Goal: Task Accomplishment & Management: Use online tool/utility

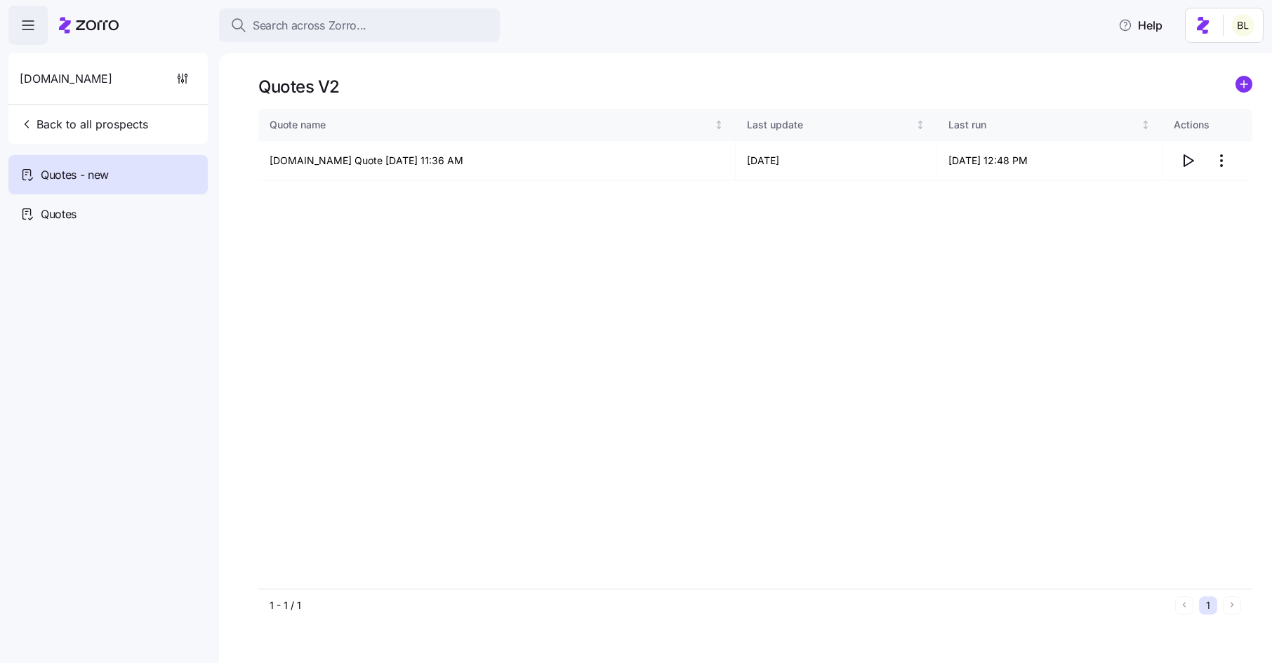
click at [114, 119] on span "Back to all prospects" at bounding box center [84, 124] width 128 height 17
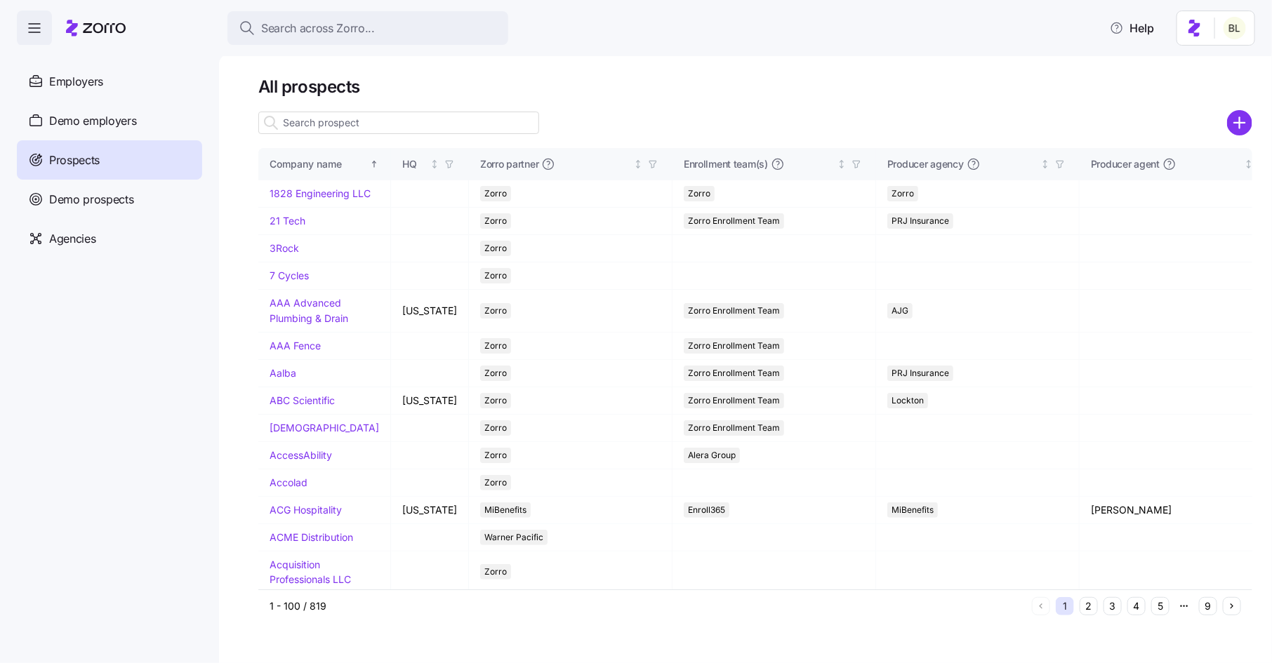
click at [352, 120] on input at bounding box center [398, 123] width 281 height 22
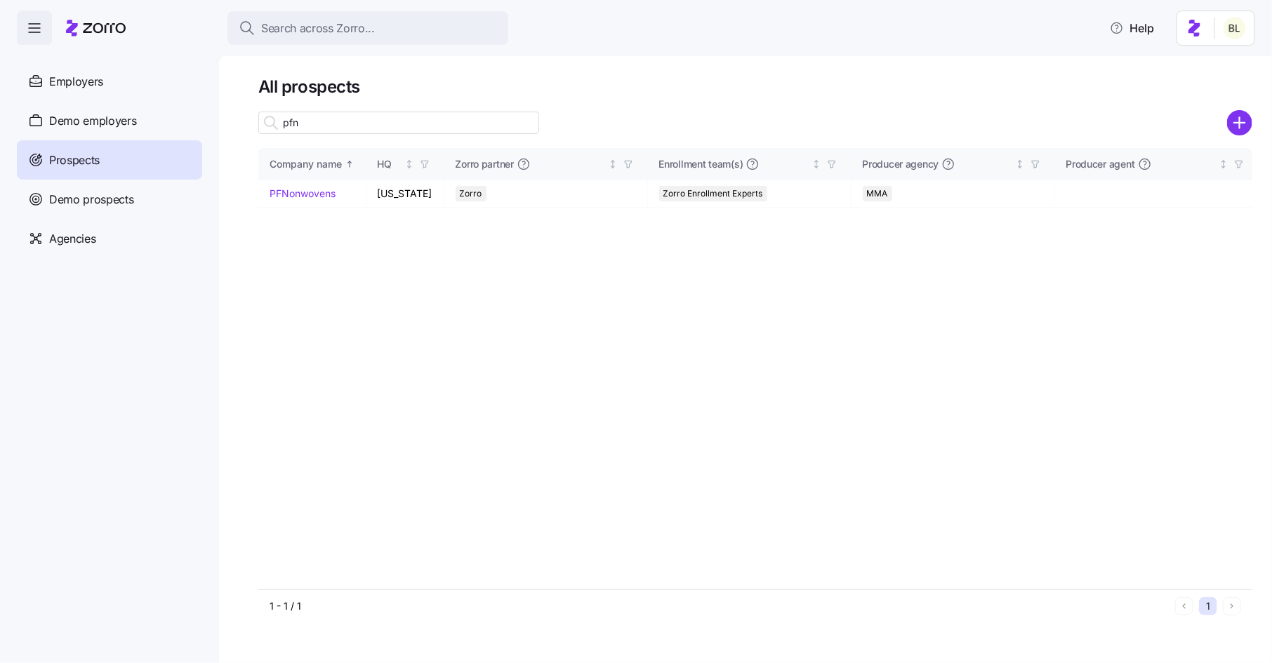
click at [387, 119] on input "pfn" at bounding box center [398, 123] width 281 height 22
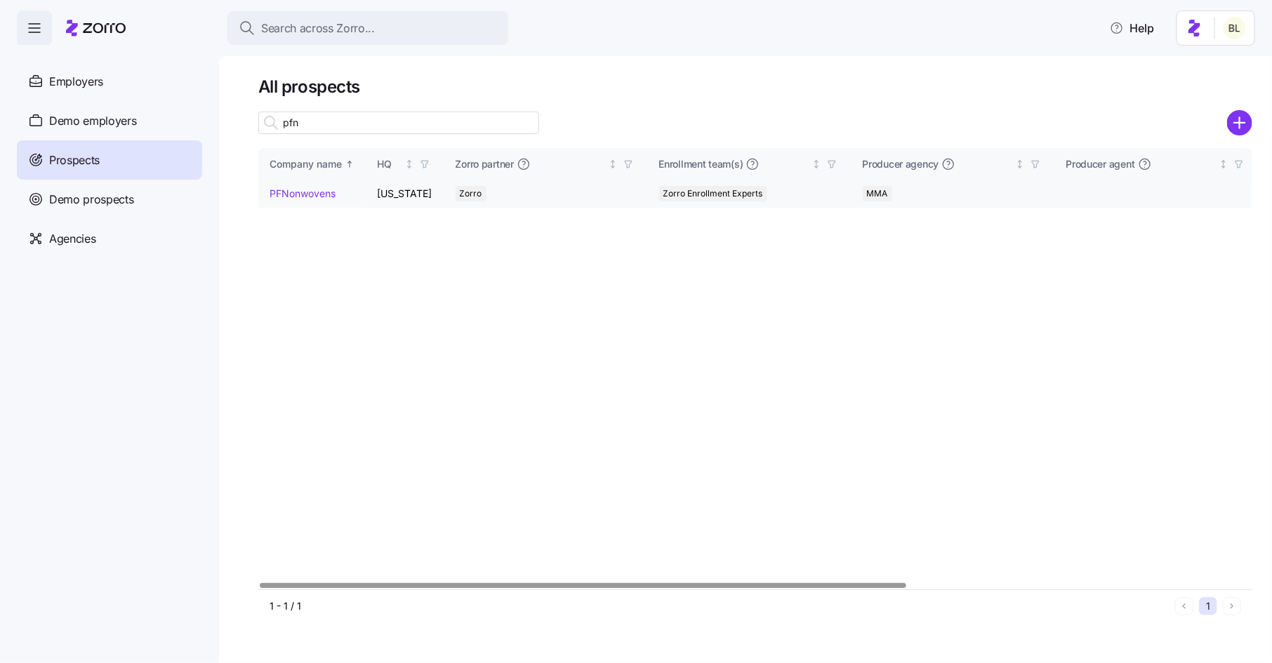
type input "pfn"
click at [295, 188] on link "PFNonwovens" at bounding box center [302, 193] width 66 height 12
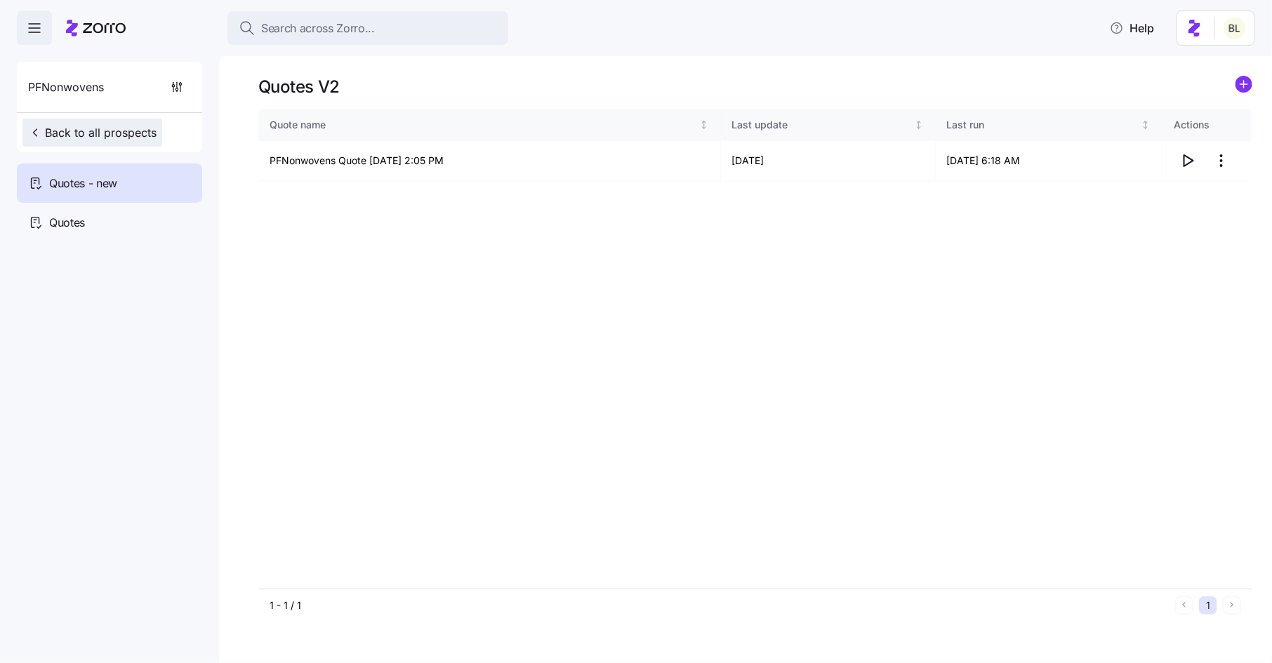
click at [104, 128] on span "Back to all prospects" at bounding box center [92, 132] width 128 height 17
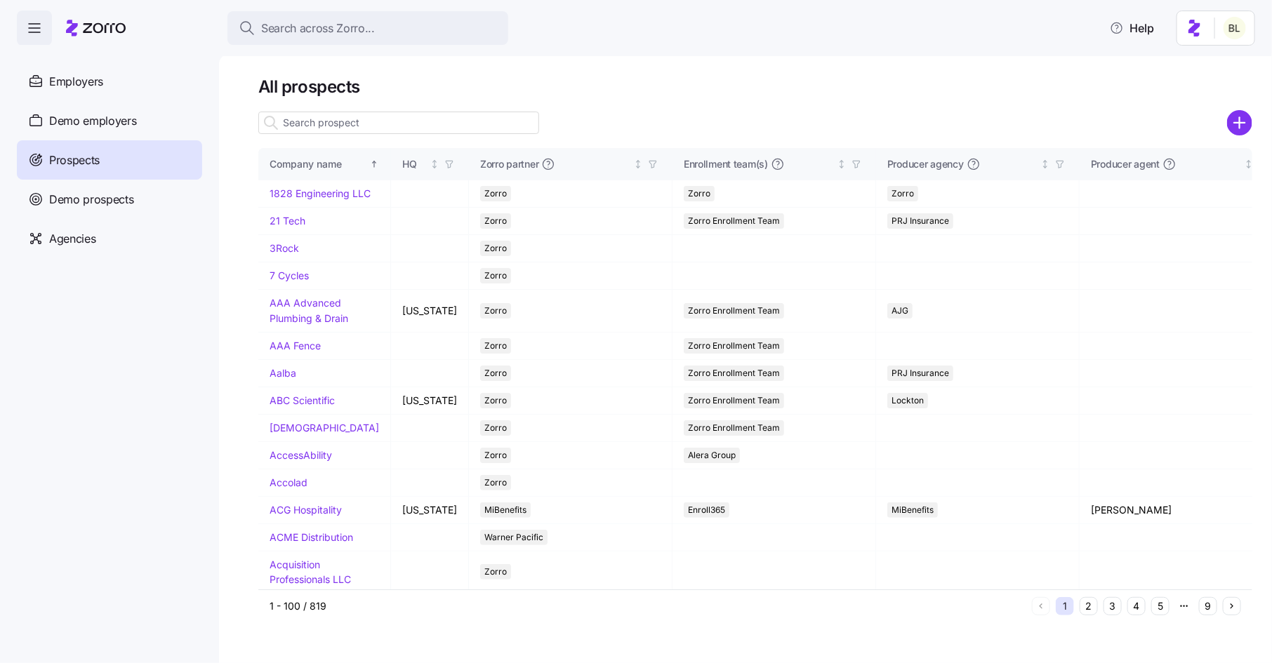
click at [394, 121] on input at bounding box center [398, 123] width 281 height 22
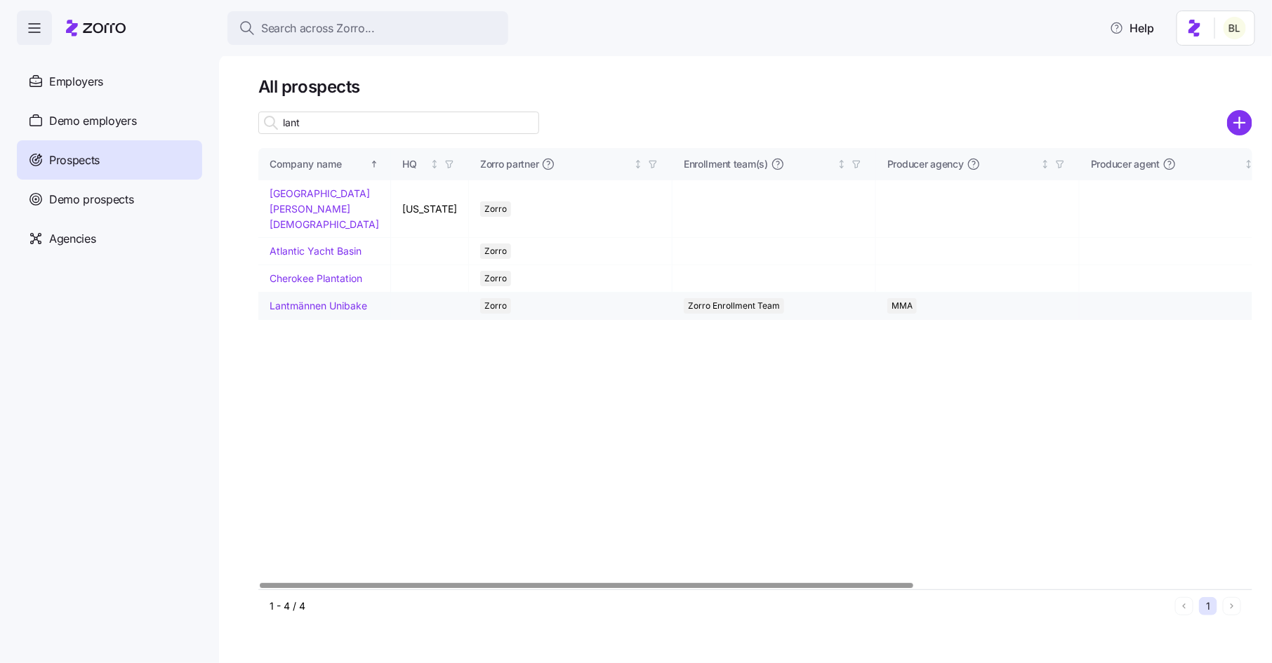
type input "lant"
click at [310, 312] on link "Lantmännen Unibake" at bounding box center [318, 306] width 98 height 12
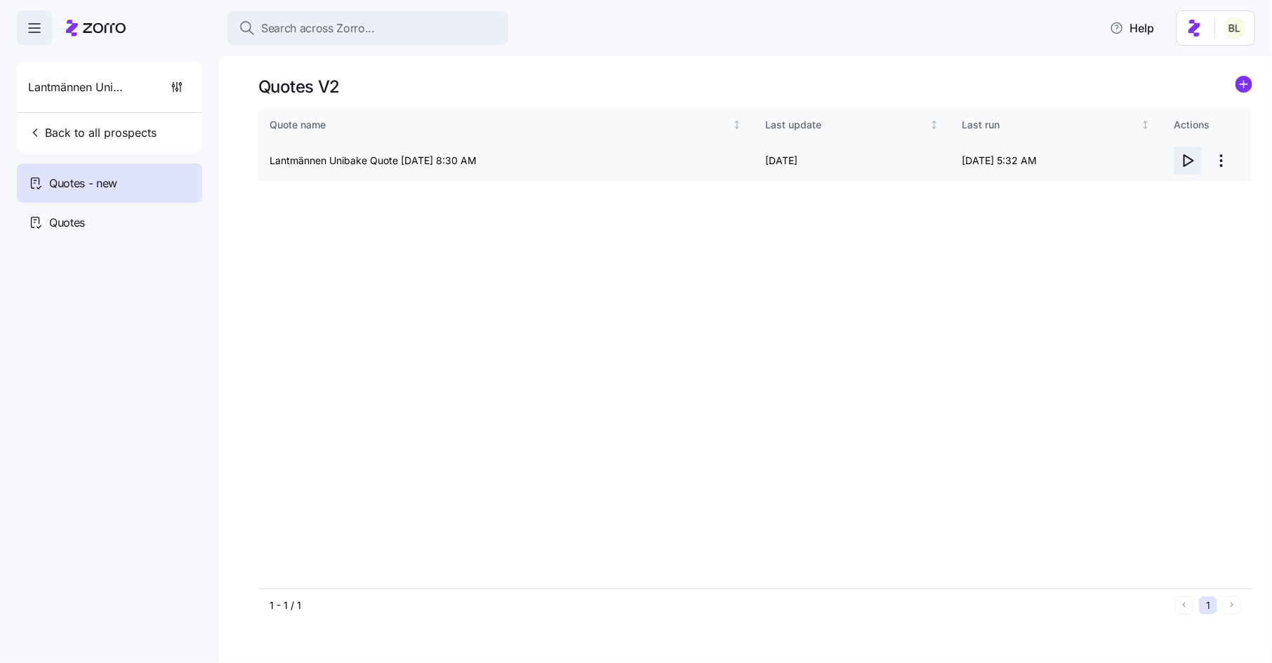
click at [1184, 159] on icon "button" at bounding box center [1188, 160] width 9 height 11
click at [1221, 161] on html "Search across Zorro... Help Lantmännen Unibake Back to all prospects Quotes - n…" at bounding box center [636, 327] width 1272 height 655
click at [1210, 192] on div "Edit quote" at bounding box center [1165, 195] width 129 height 22
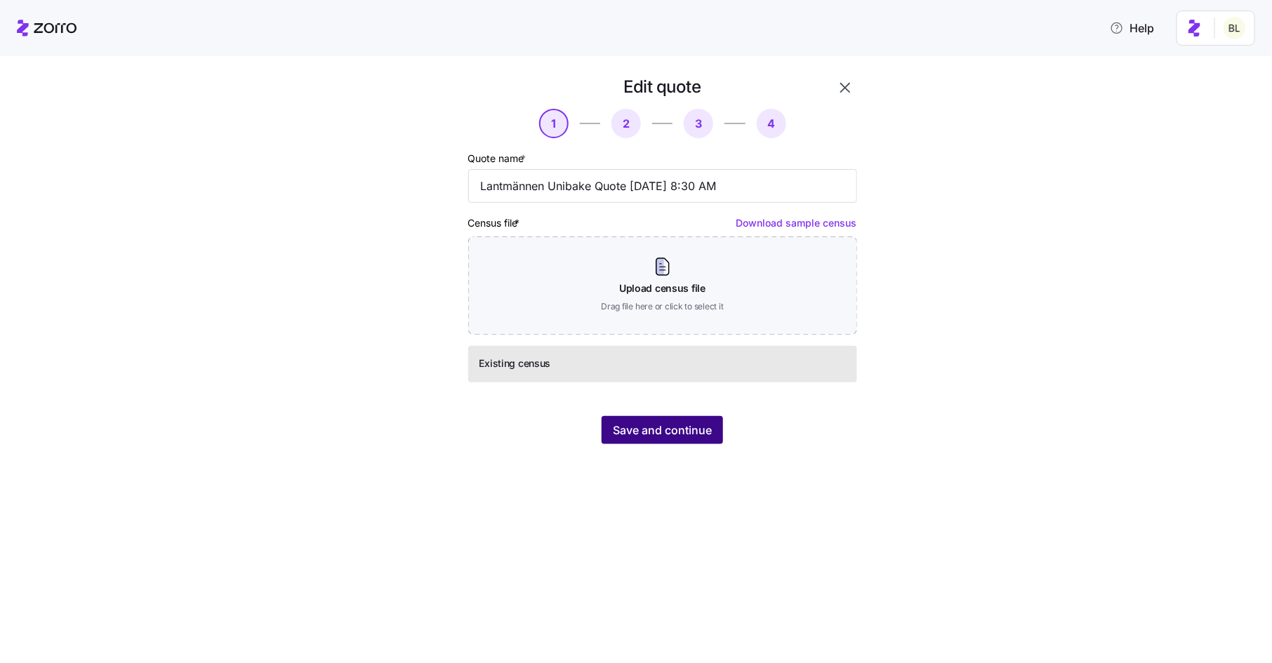
click at [705, 427] on span "Save and continue" at bounding box center [662, 430] width 99 height 17
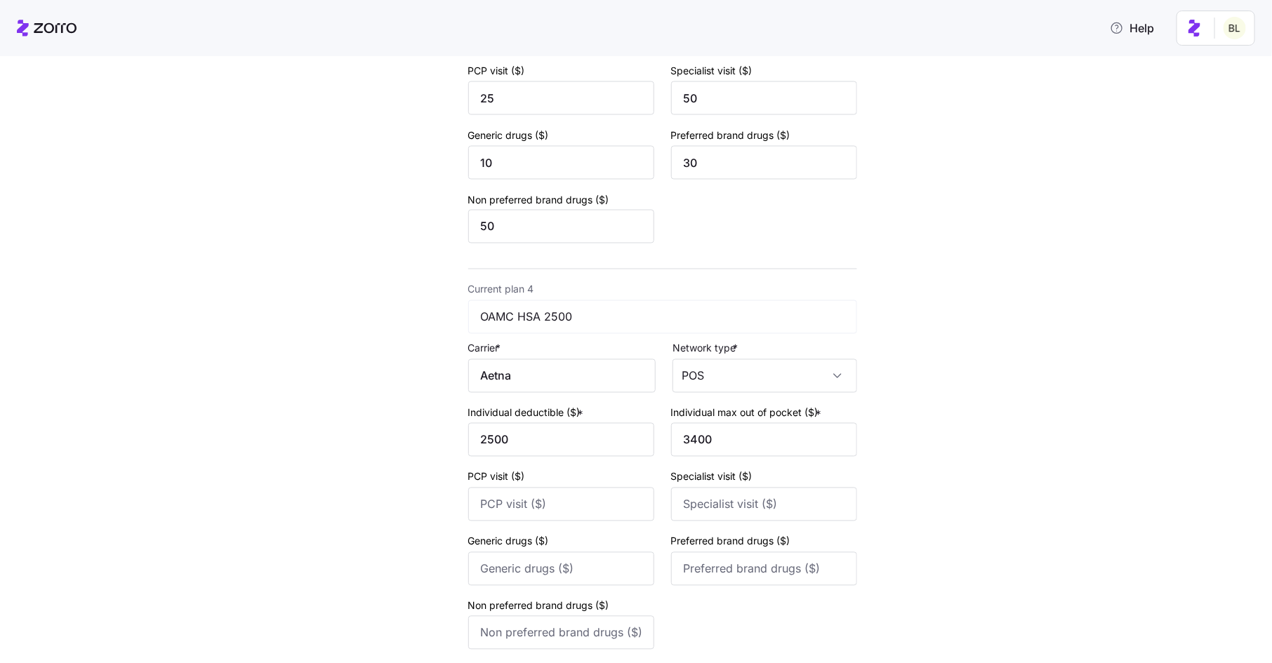
scroll to position [1249, 0]
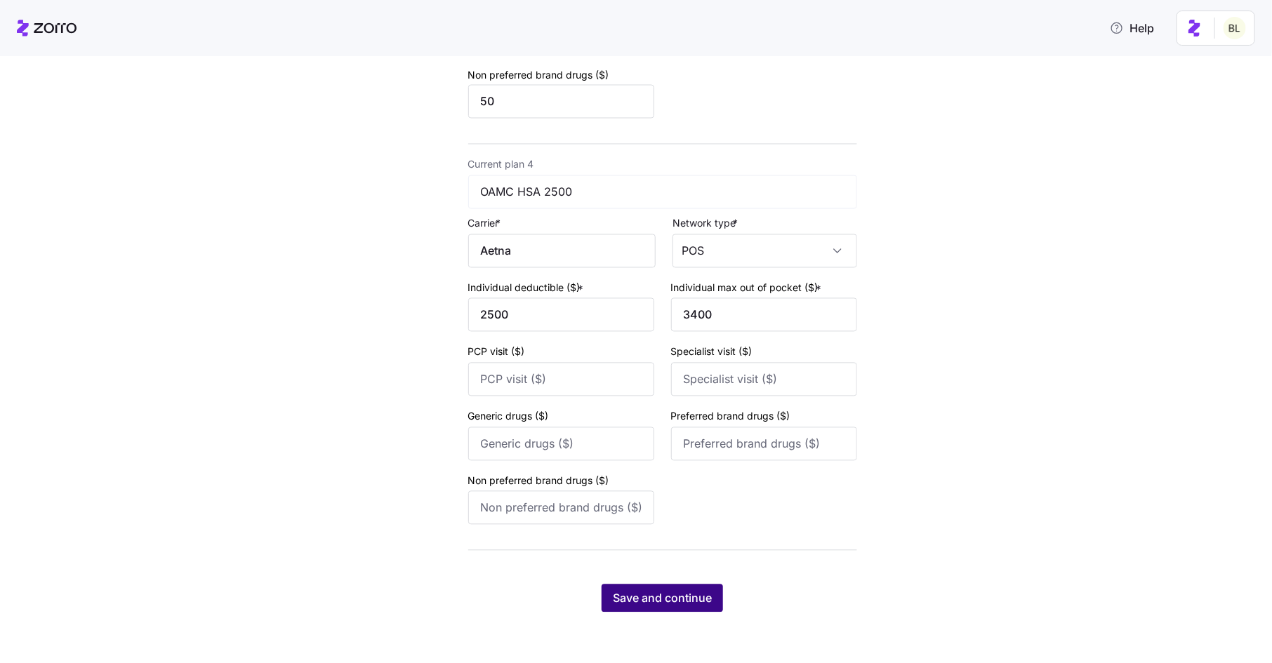
click at [691, 601] on span "Save and continue" at bounding box center [662, 598] width 99 height 17
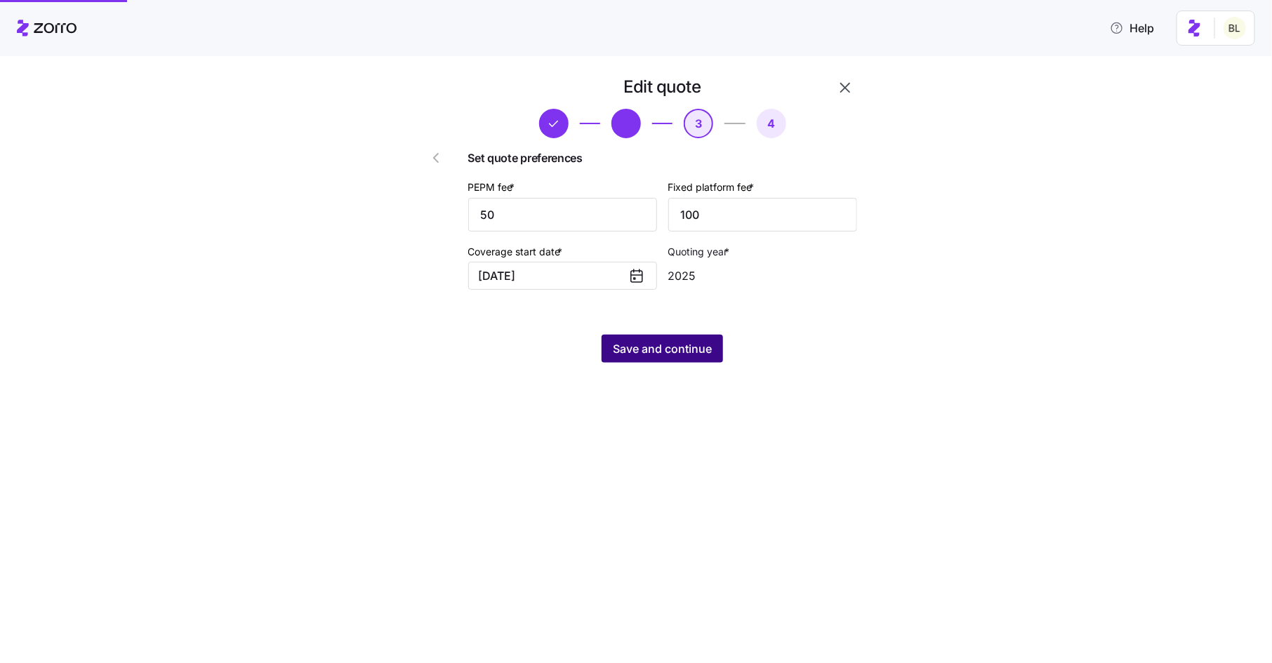
scroll to position [0, 0]
click at [671, 350] on span "Save and continue" at bounding box center [662, 348] width 99 height 17
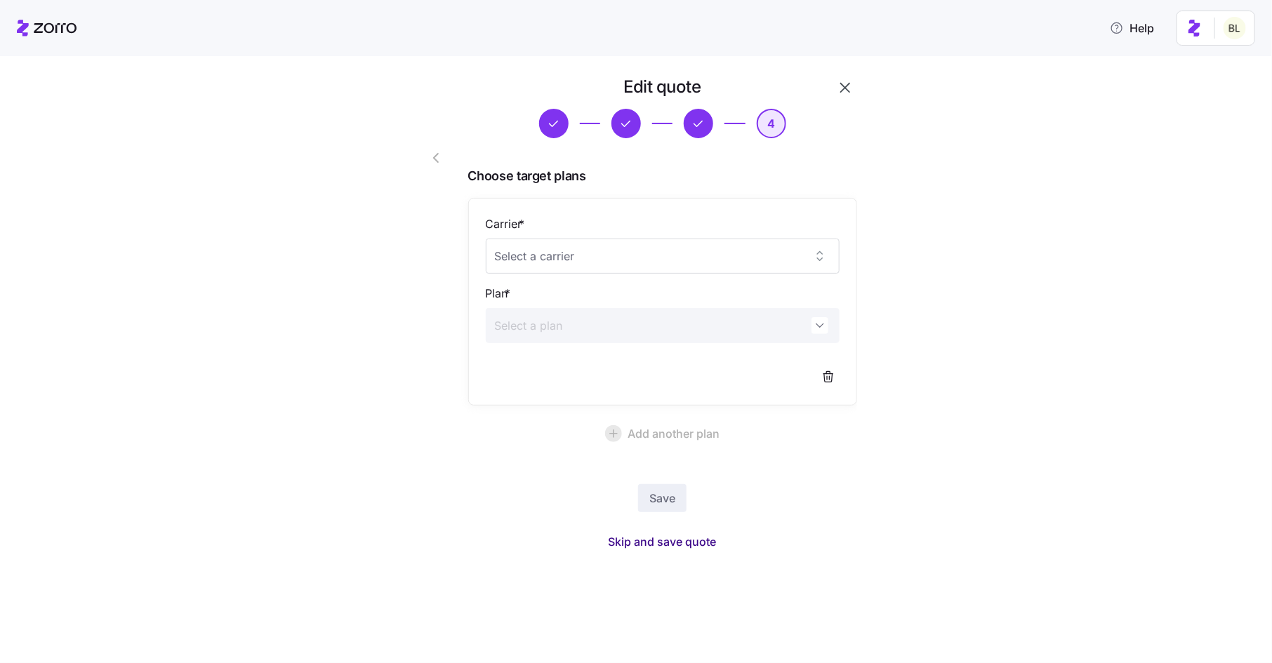
click at [672, 553] on button "Skip and save quote" at bounding box center [662, 541] width 131 height 25
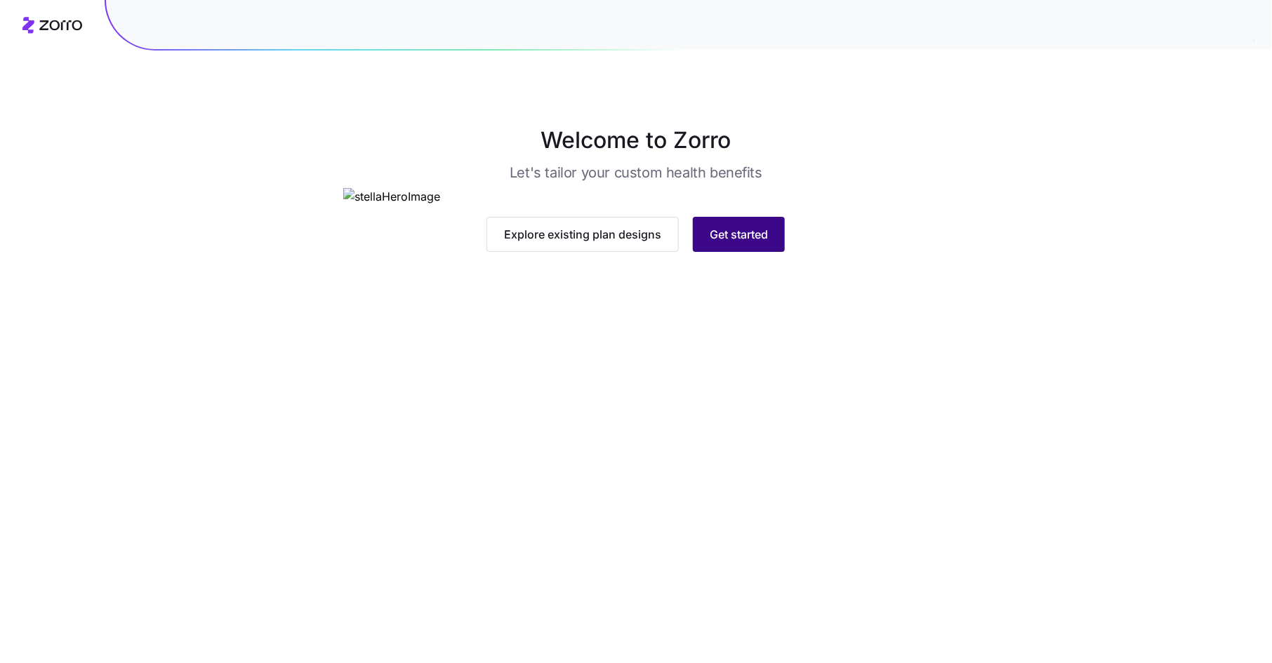
click at [747, 243] on span "Get started" at bounding box center [739, 234] width 58 height 17
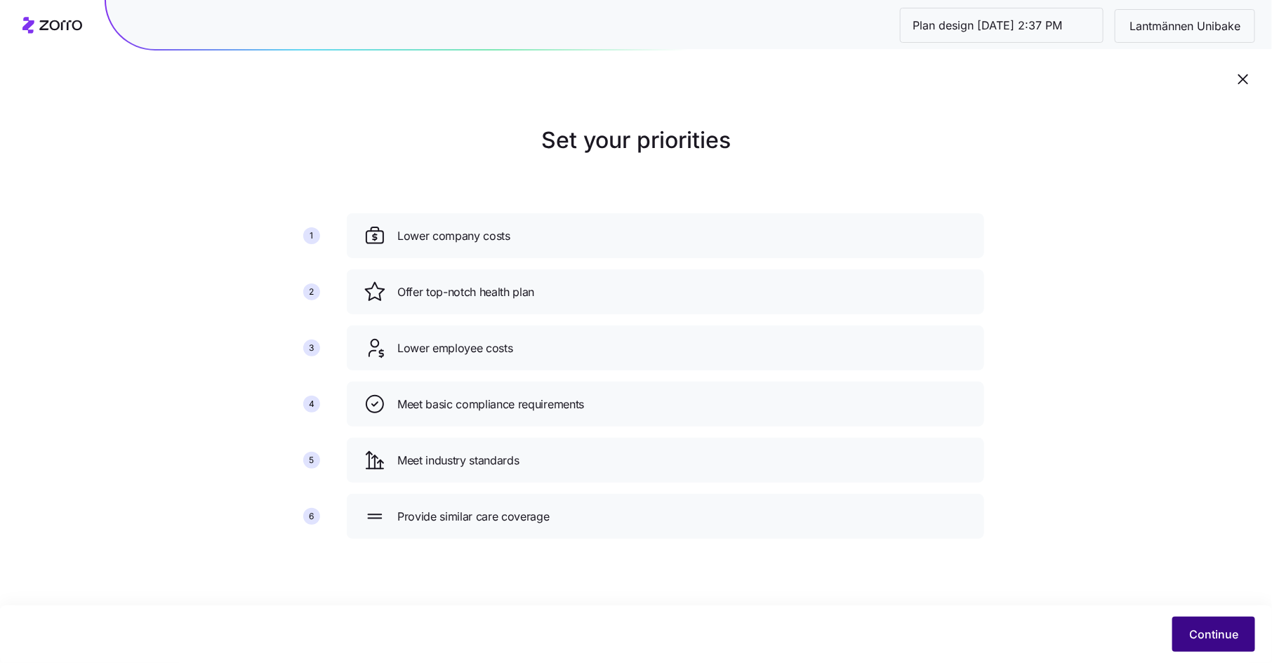
click at [1192, 617] on button "Continue" at bounding box center [1213, 634] width 83 height 35
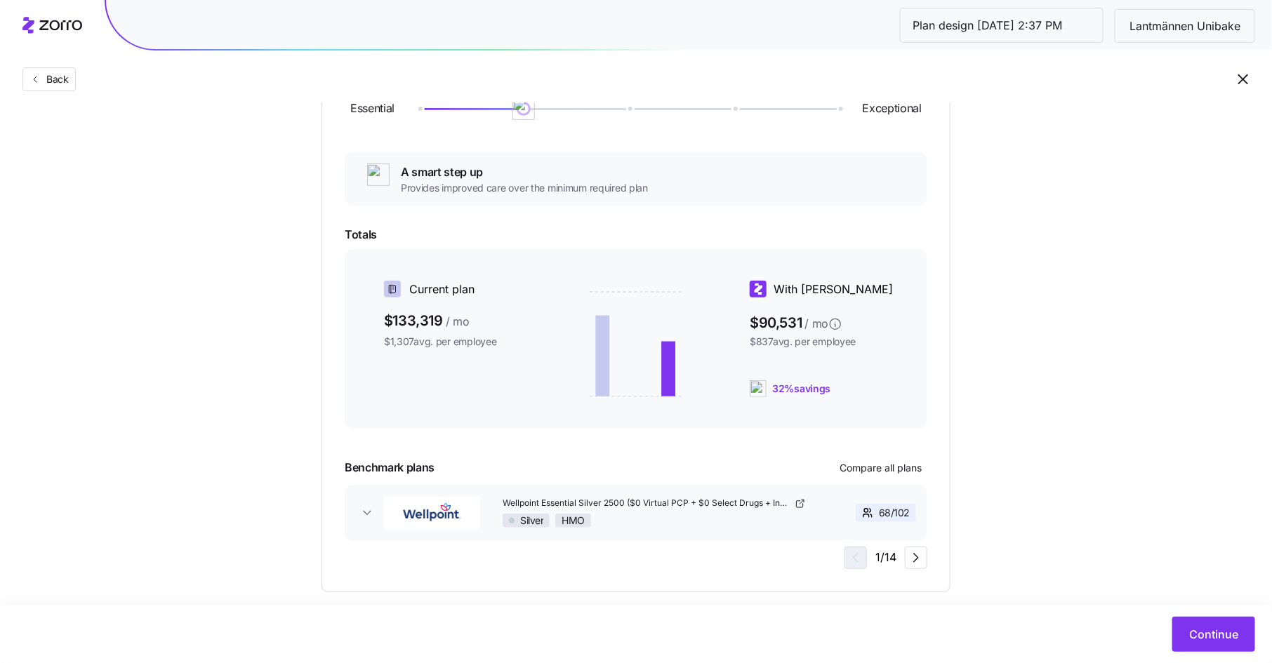
scroll to position [227, 0]
